Goal: Transaction & Acquisition: Subscribe to service/newsletter

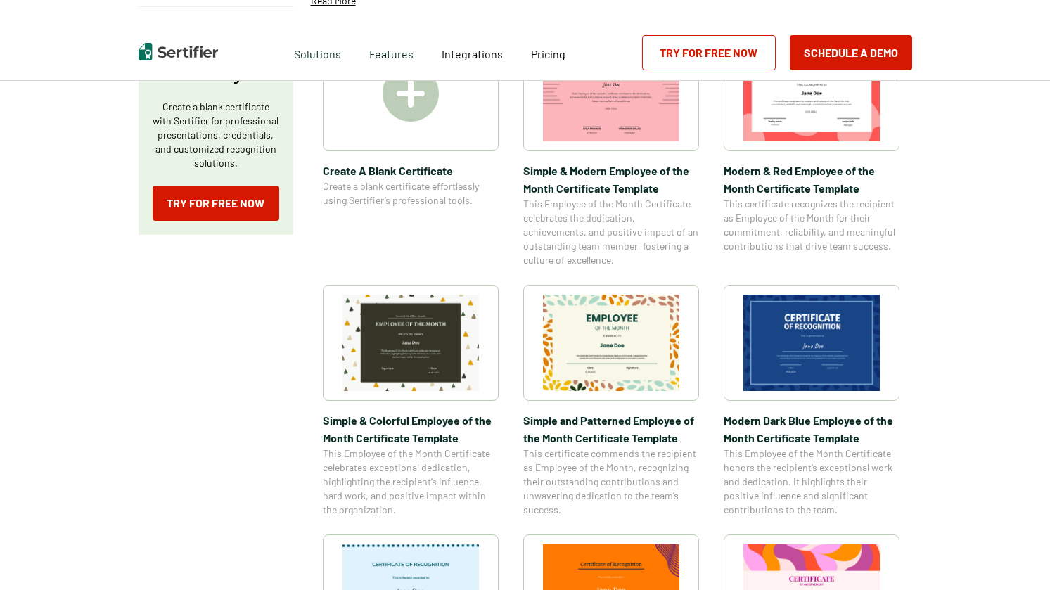
scroll to position [281, 0]
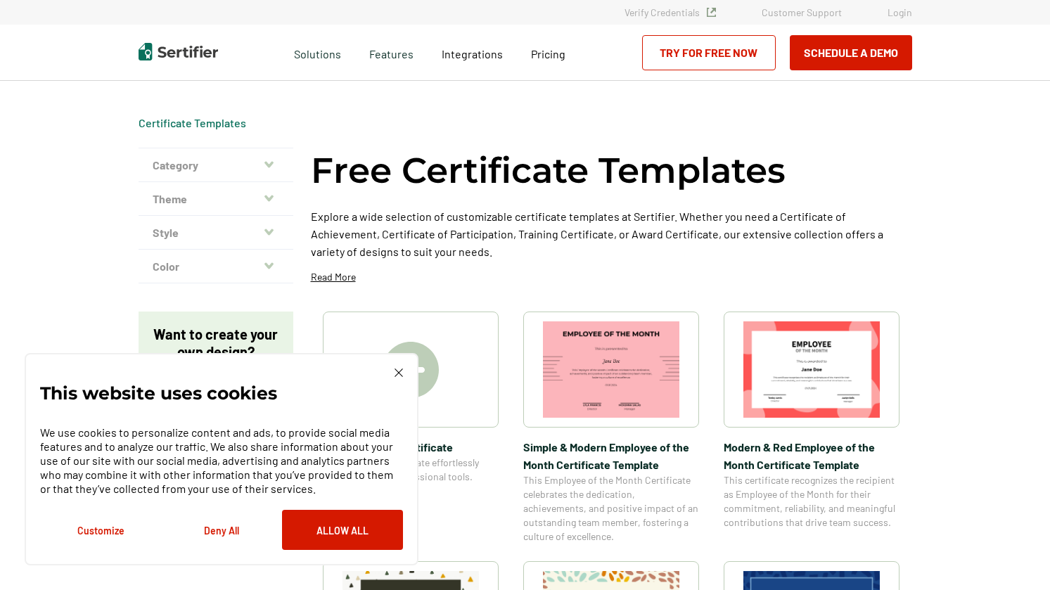
click at [398, 370] on img at bounding box center [398, 372] width 8 height 8
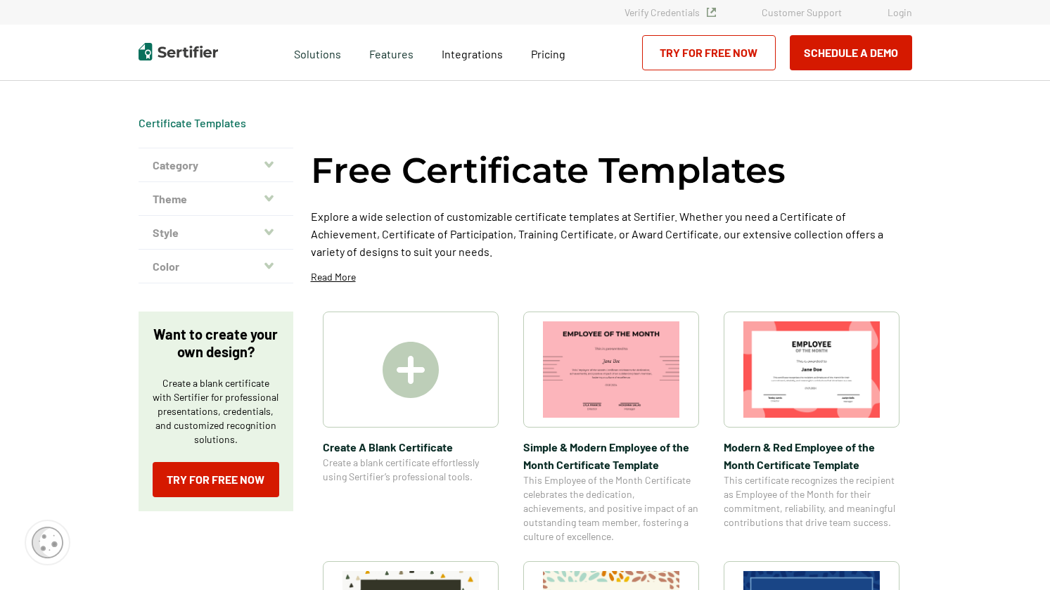
click at [414, 374] on img at bounding box center [410, 370] width 56 height 56
